Goal: Task Accomplishment & Management: Complete application form

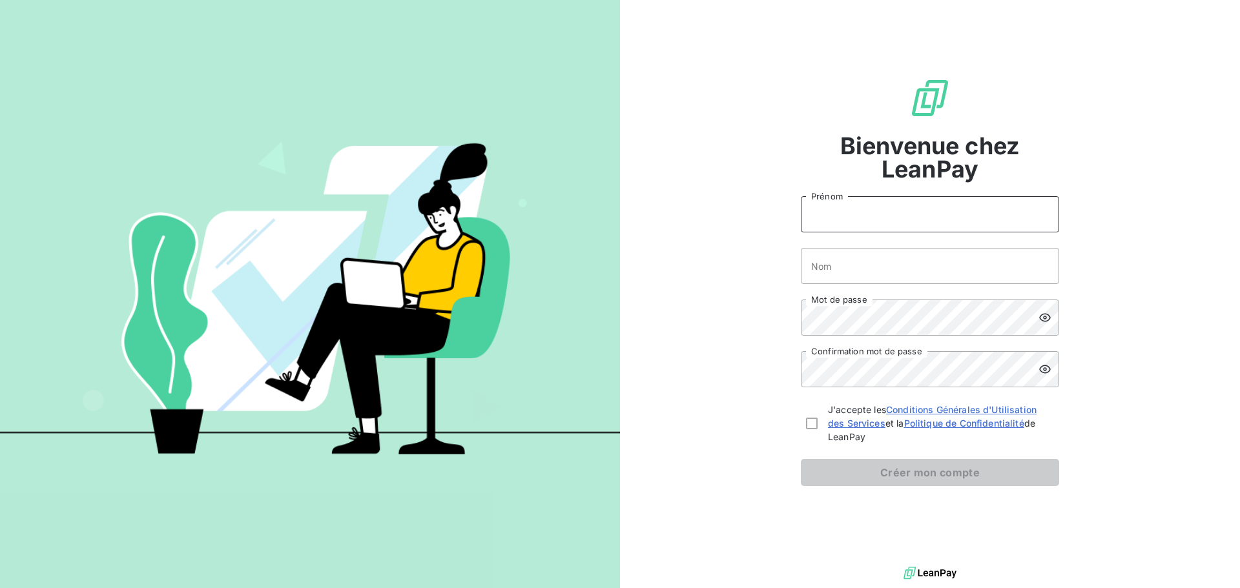
click at [914, 217] on input "Prénom" at bounding box center [930, 214] width 258 height 36
type input "[PERSON_NAME]"
click at [859, 272] on input "Nom" at bounding box center [930, 266] width 258 height 36
type input "Keng"
click at [1148, 285] on div "Bienvenue chez LeanPay [PERSON_NAME] Keng Nom Mot de passe Confirmation mot de …" at bounding box center [930, 282] width 620 height 564
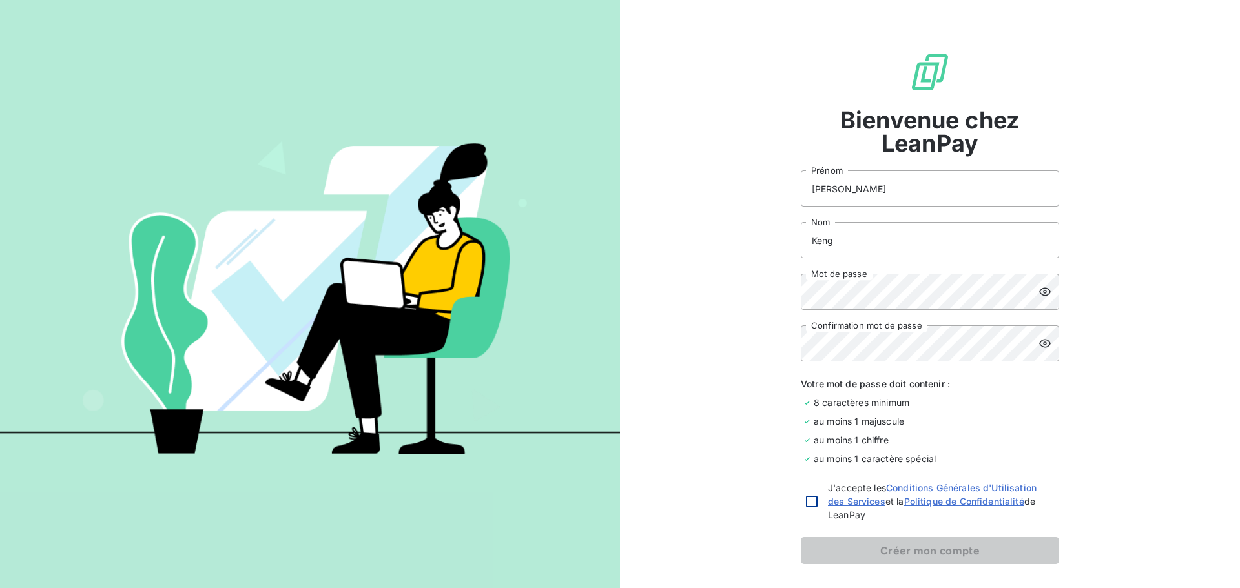
click at [809, 498] on div at bounding box center [812, 502] width 12 height 12
checkbox input "true"
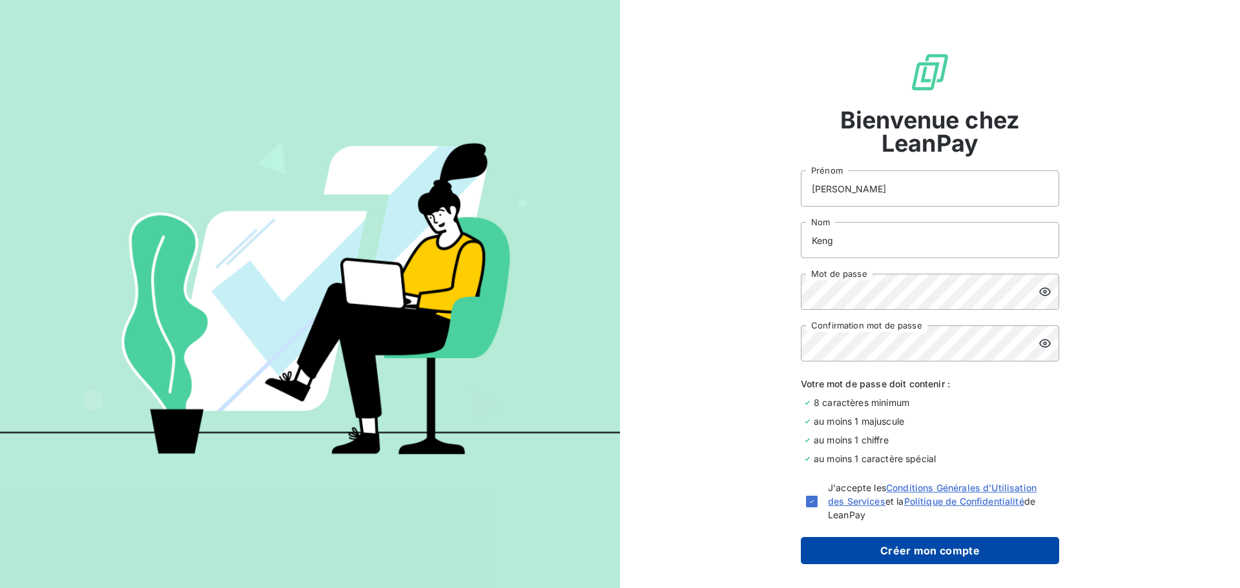
click at [885, 560] on button "Créer mon compte" at bounding box center [930, 550] width 258 height 27
